Goal: Task Accomplishment & Management: Manage account settings

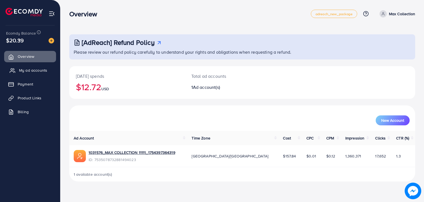
click at [44, 71] on span "My ad accounts" at bounding box center [33, 70] width 28 height 6
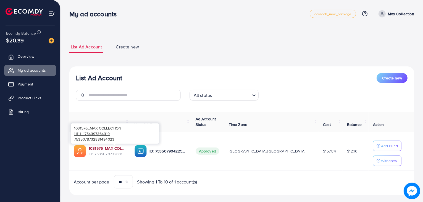
click at [125, 148] on link "1031576_MAX COLLECTION 11111_1754397364319" at bounding box center [107, 148] width 37 height 6
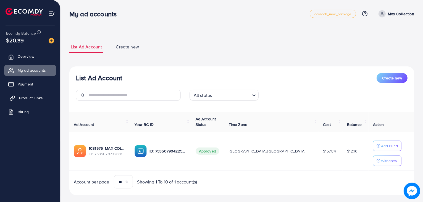
click at [40, 98] on span "Product Links" at bounding box center [31, 98] width 24 height 6
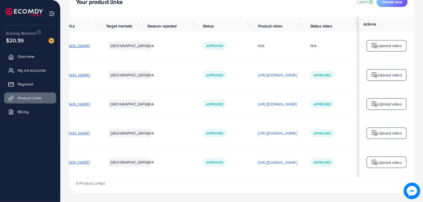
scroll to position [0, 93]
click at [276, 164] on p "https://files.ecomdy.com/videos/21a40291-42c8-41b3-819f-533d6e36f4b5-1756751078…" at bounding box center [277, 162] width 39 height 7
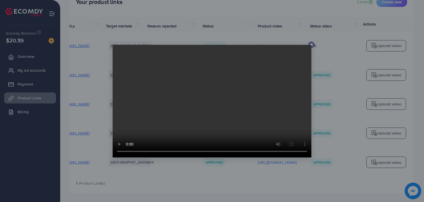
click at [312, 45] on icon at bounding box center [311, 45] width 4 height 4
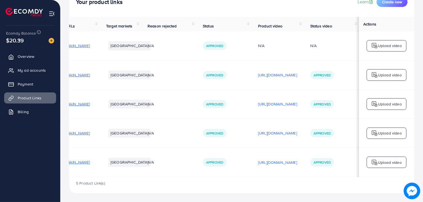
scroll to position [0, 91]
click at [281, 129] on div "https://files.ecomdy.com/videos/71d90a3a-4a15-4b8e-bdbd-8779348d4f03-1756743101…" at bounding box center [277, 133] width 39 height 8
click at [281, 131] on p "https://files.ecomdy.com/videos/71d90a3a-4a15-4b8e-bdbd-8779348d4f03-1756743101…" at bounding box center [277, 133] width 39 height 7
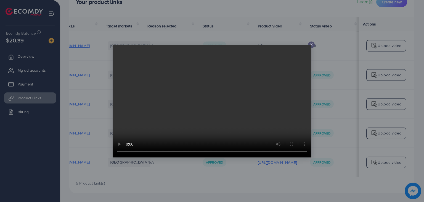
click at [311, 43] on icon at bounding box center [311, 45] width 4 height 4
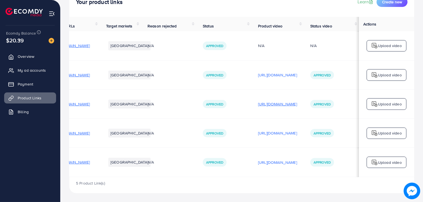
click at [262, 106] on p "https://files.ecomdy.com/videos/eb986755-0d8b-4858-8581-3177368dd829-1755622718…" at bounding box center [277, 104] width 39 height 7
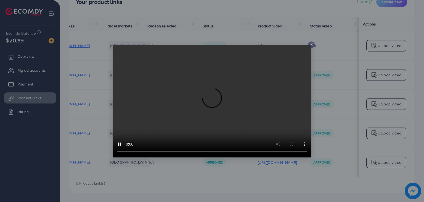
click at [312, 45] on icon at bounding box center [311, 45] width 4 height 4
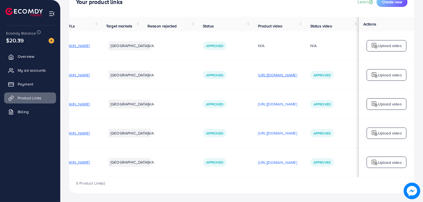
click at [269, 73] on p "https://files.ecomdy.com/videos/1e9090f0-a82a-416e-baee-88fe196e6d6b-1754497868…" at bounding box center [277, 75] width 39 height 7
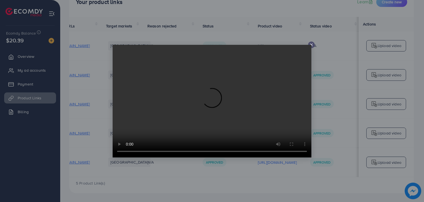
click at [311, 44] on icon at bounding box center [311, 45] width 4 height 4
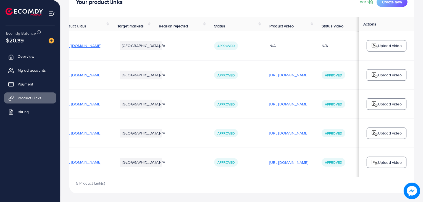
scroll to position [0, 93]
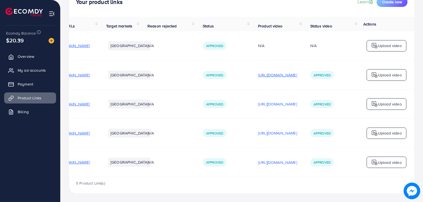
click at [292, 73] on p "https://files.ecomdy.com/videos/1e9090f0-a82a-416e-baee-88fe196e6d6b-1754497868…" at bounding box center [277, 75] width 39 height 7
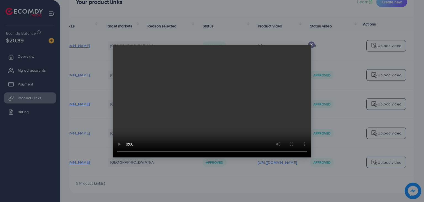
click at [310, 46] on video at bounding box center [212, 101] width 199 height 112
click at [310, 43] on icon at bounding box center [311, 45] width 4 height 4
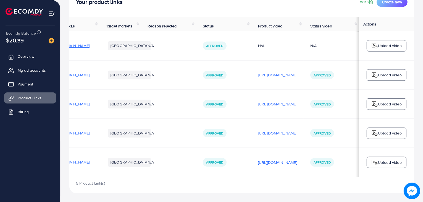
scroll to position [0, 0]
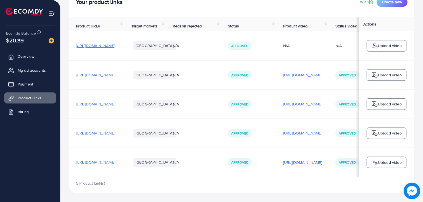
click at [115, 72] on span "https://max-collection.shop/products/zipper-smart-wallet" at bounding box center [95, 75] width 39 height 6
click at [38, 69] on span "My ad accounts" at bounding box center [33, 70] width 28 height 6
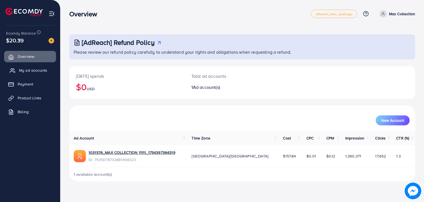
click at [38, 68] on span "My ad accounts" at bounding box center [33, 70] width 28 height 6
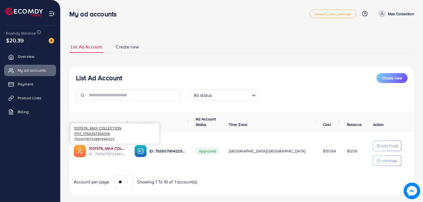
click at [120, 148] on link "1031576_MAX COLLECTION 11111_1754397364319" at bounding box center [107, 148] width 37 height 6
